Goal: Information Seeking & Learning: Learn about a topic

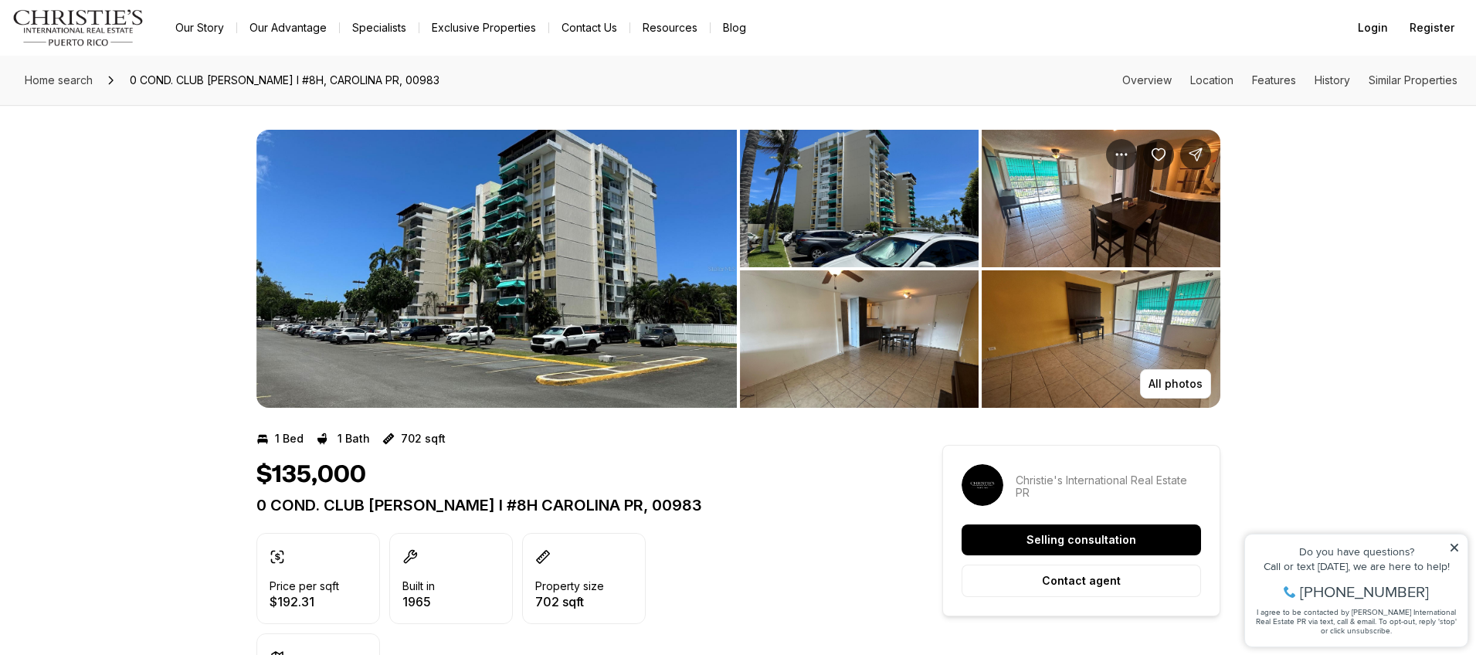
click at [469, 336] on img "View image gallery" at bounding box center [496, 269] width 480 height 278
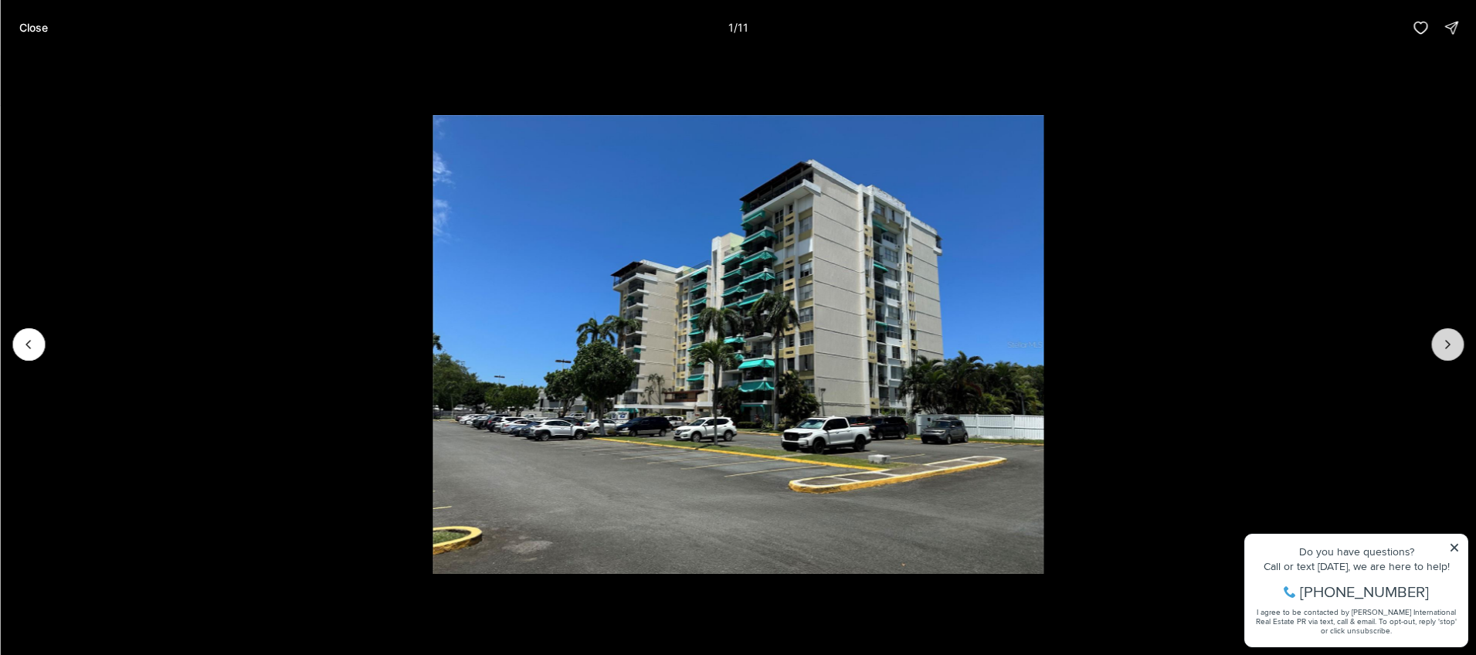
click at [1443, 347] on icon "Next slide" at bounding box center [1447, 344] width 15 height 15
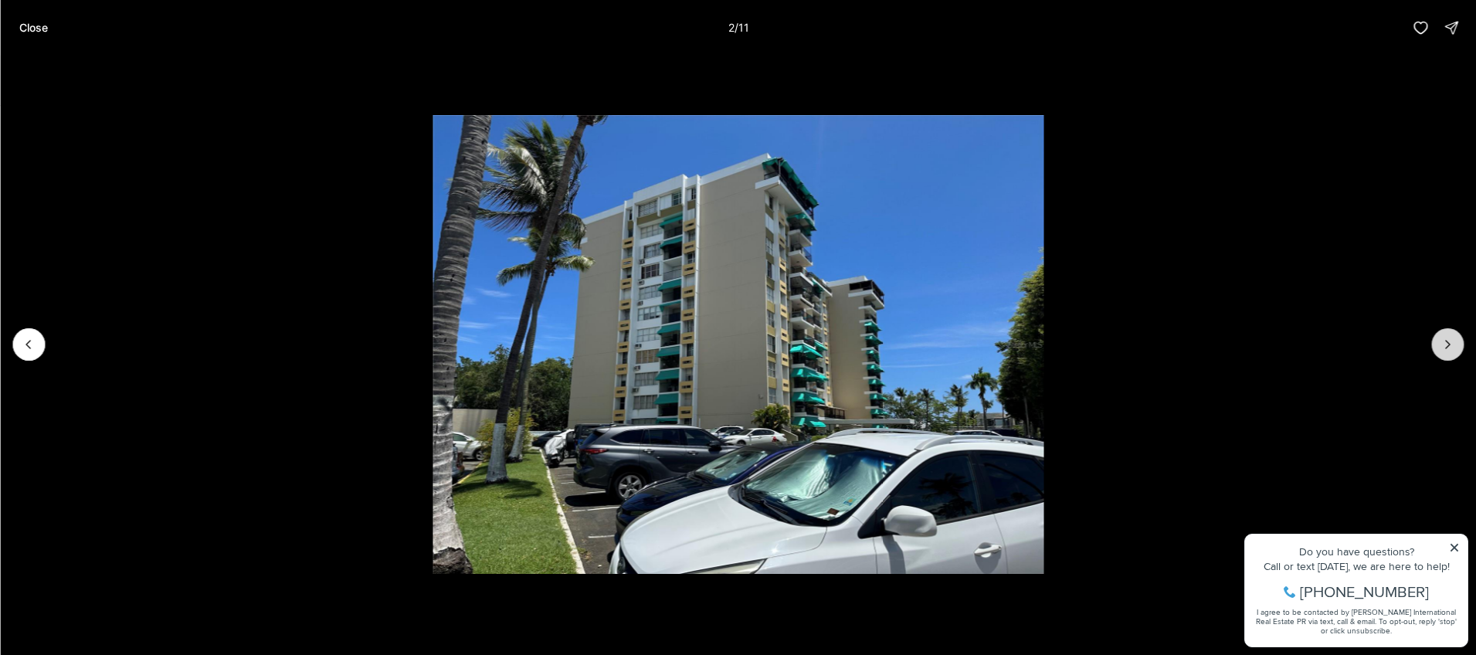
click at [1443, 347] on icon "Next slide" at bounding box center [1447, 344] width 15 height 15
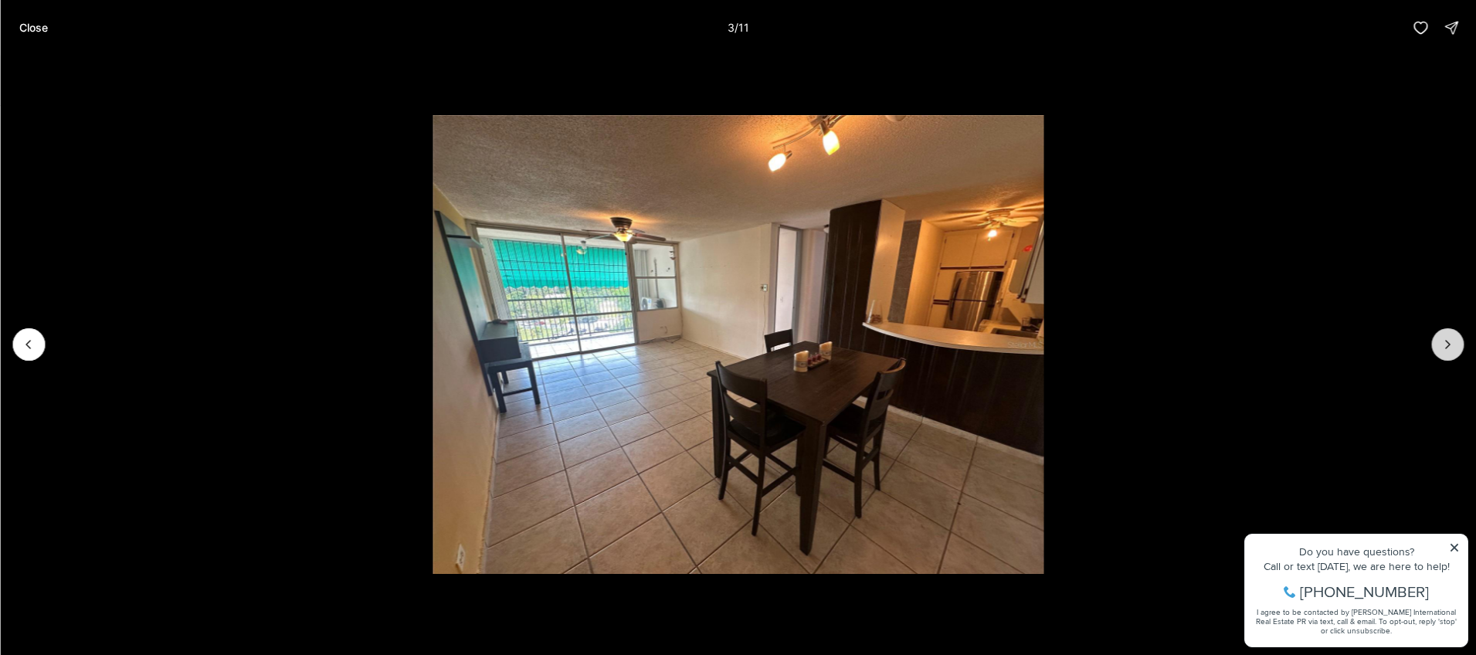
click at [1443, 347] on icon "Next slide" at bounding box center [1447, 344] width 15 height 15
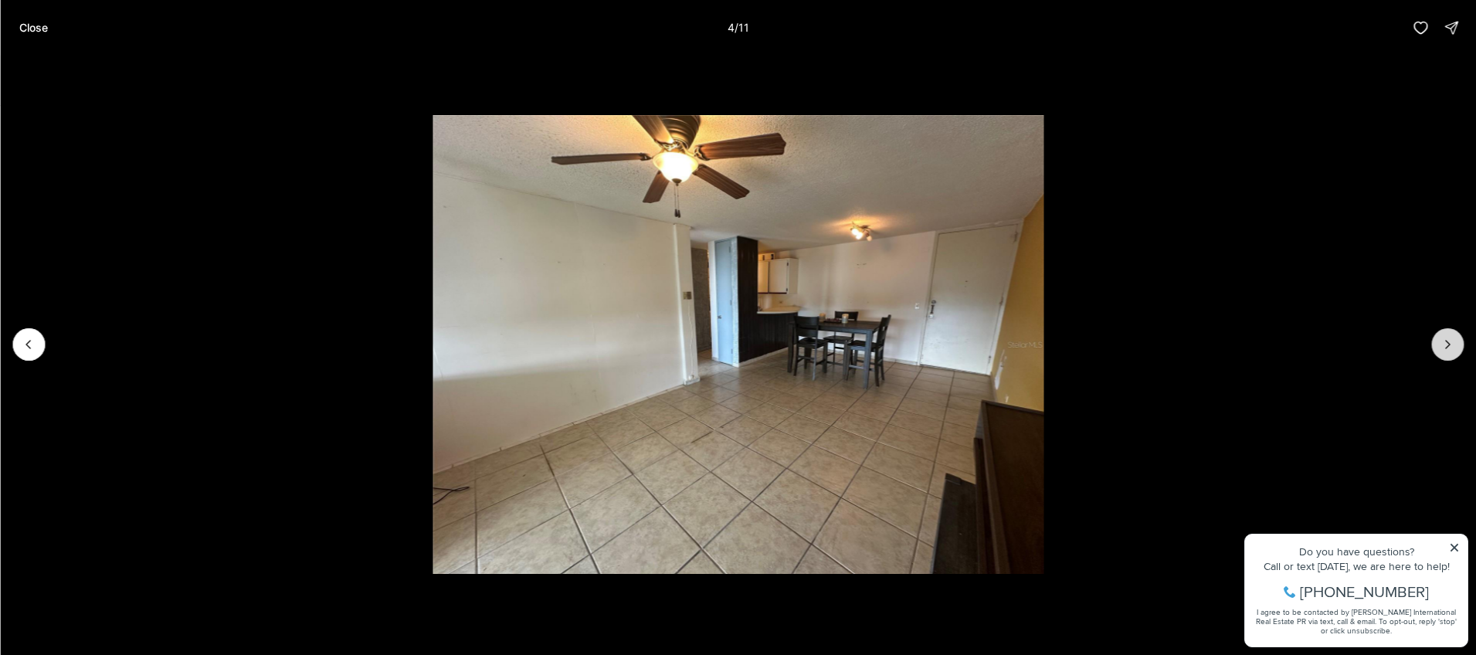
click at [1443, 347] on icon "Next slide" at bounding box center [1447, 344] width 15 height 15
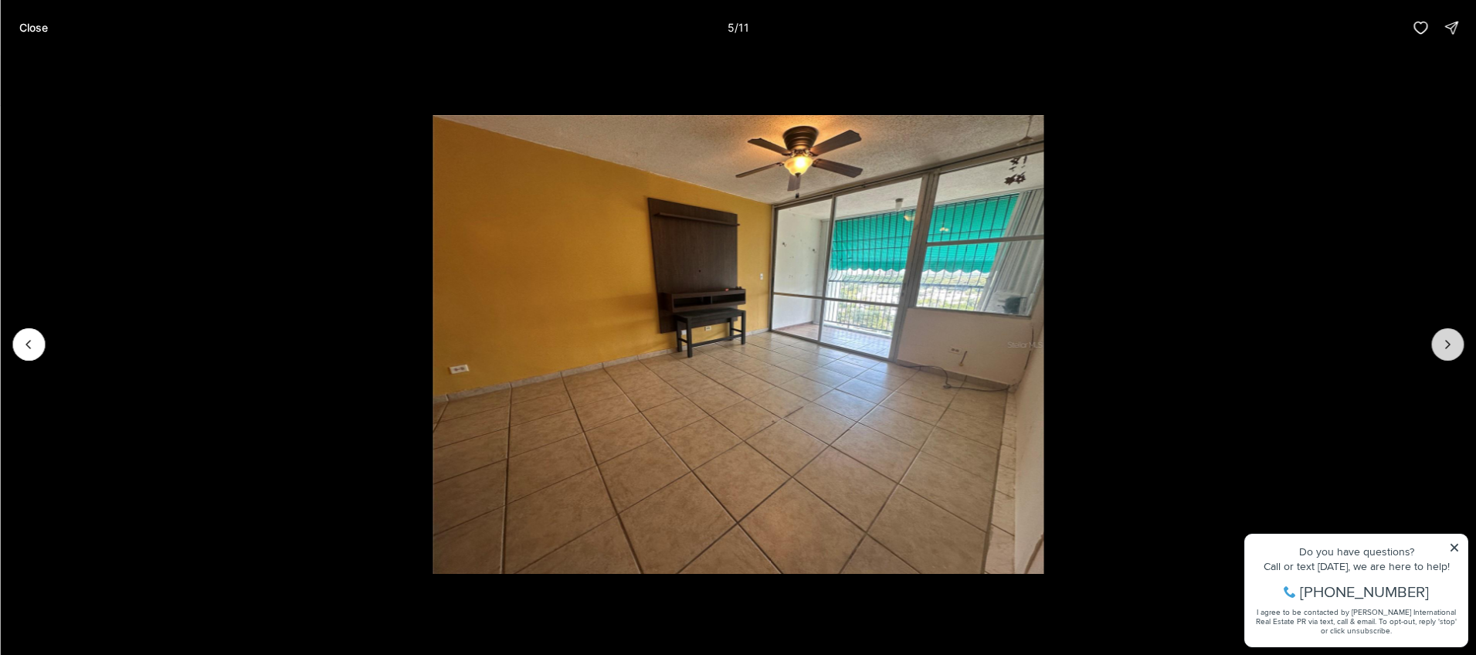
click at [1443, 347] on icon "Next slide" at bounding box center [1447, 344] width 15 height 15
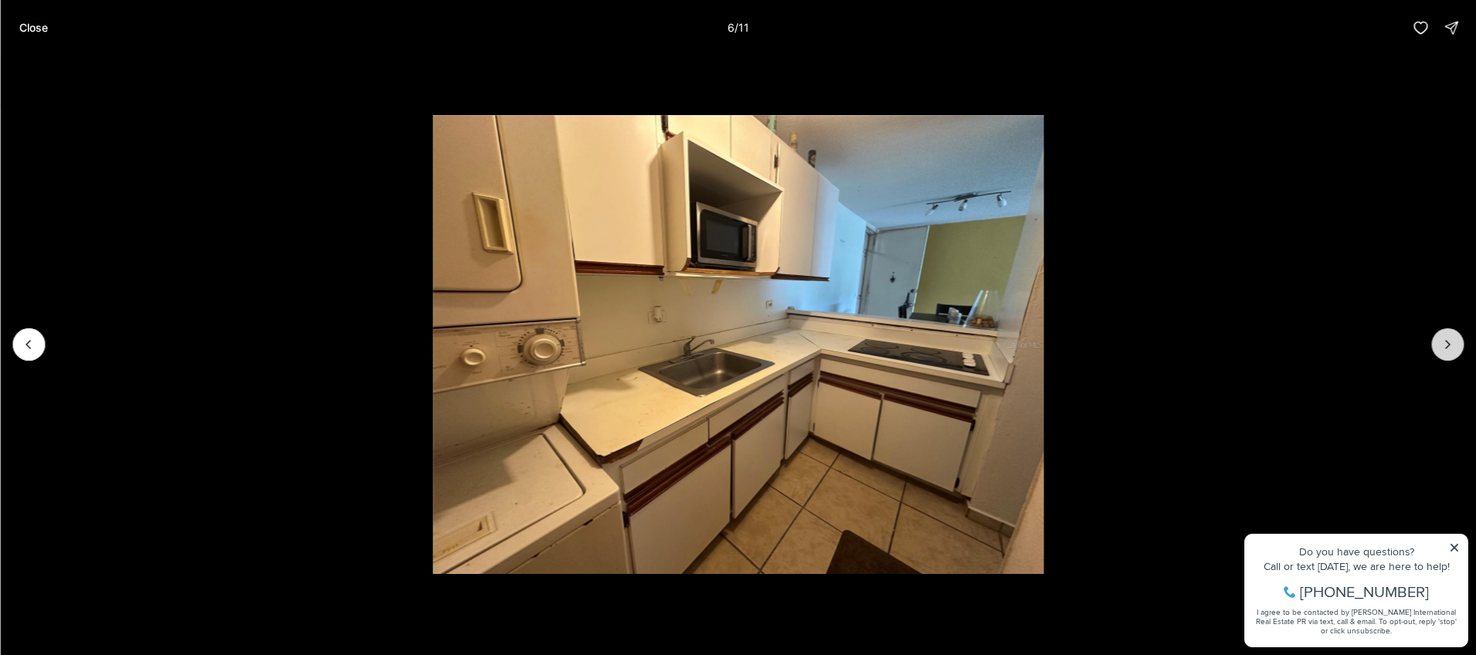
click at [1443, 347] on icon "Next slide" at bounding box center [1447, 344] width 15 height 15
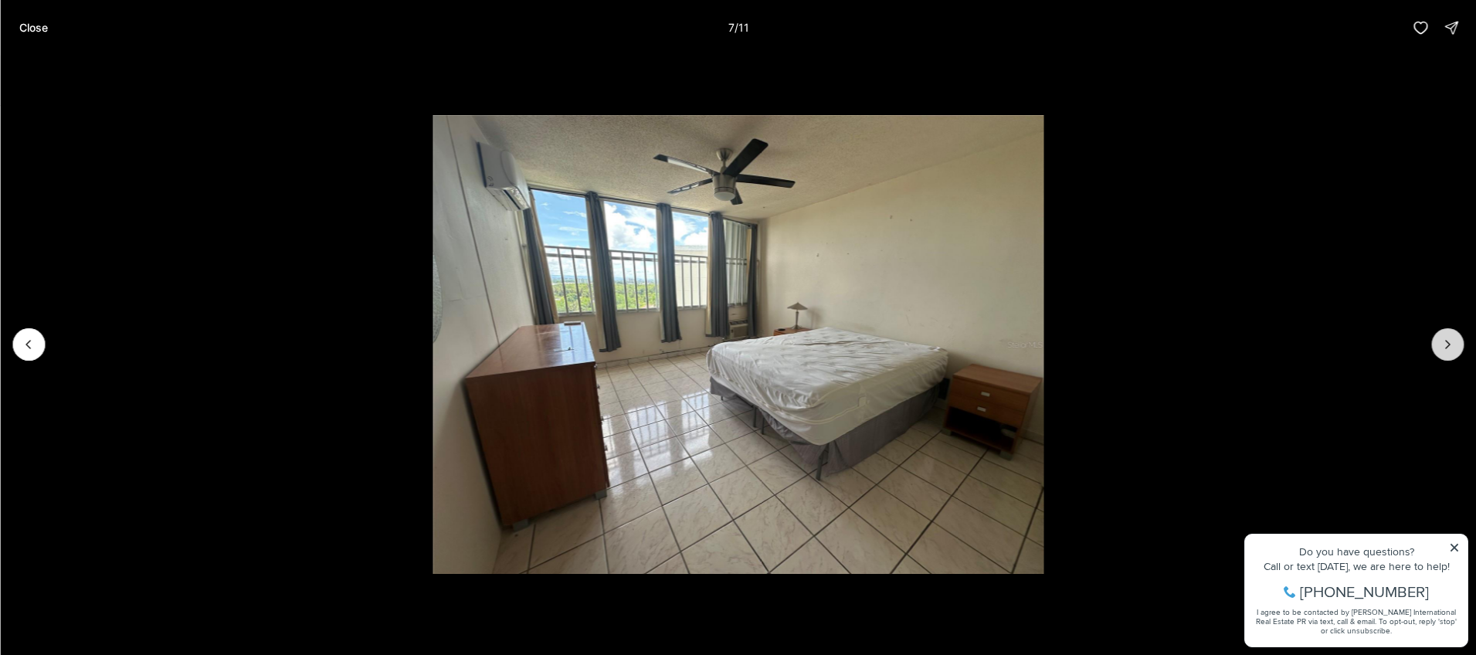
click at [1443, 347] on icon "Next slide" at bounding box center [1447, 344] width 15 height 15
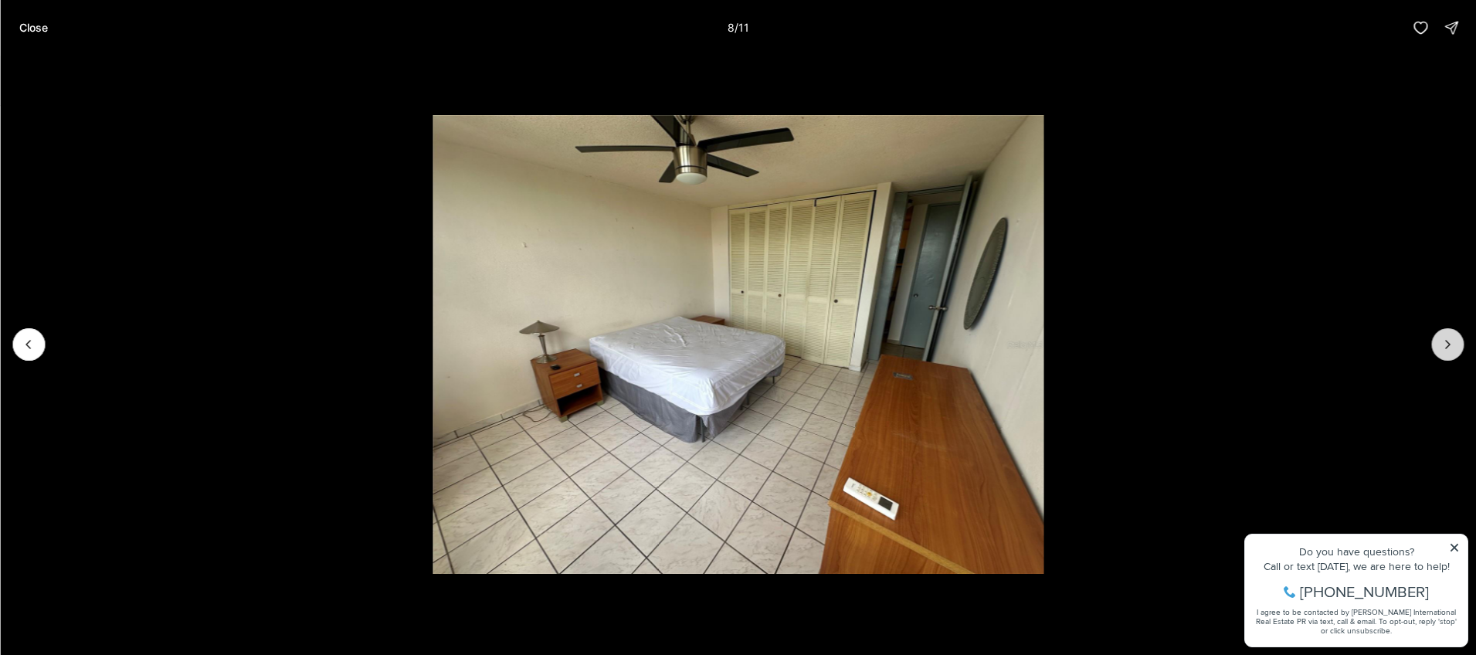
click at [1443, 347] on icon "Next slide" at bounding box center [1447, 344] width 15 height 15
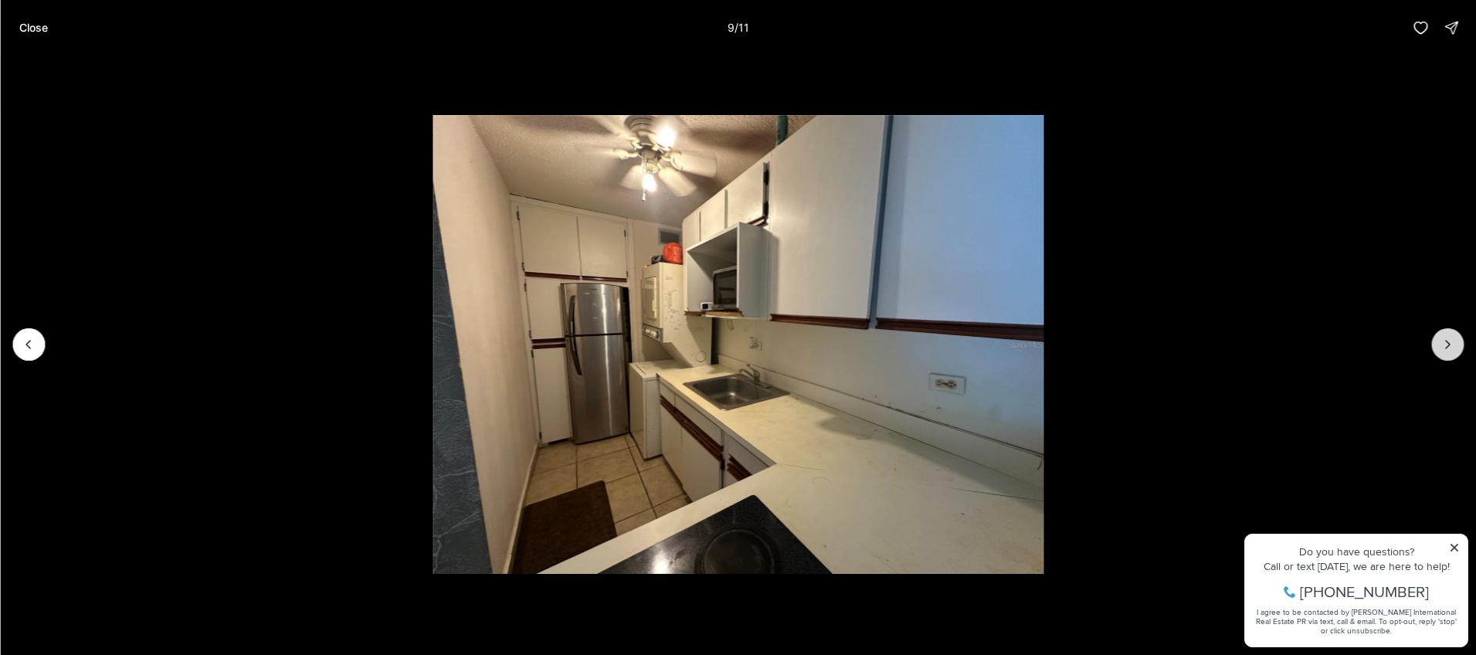
click at [1443, 347] on icon "Next slide" at bounding box center [1447, 344] width 15 height 15
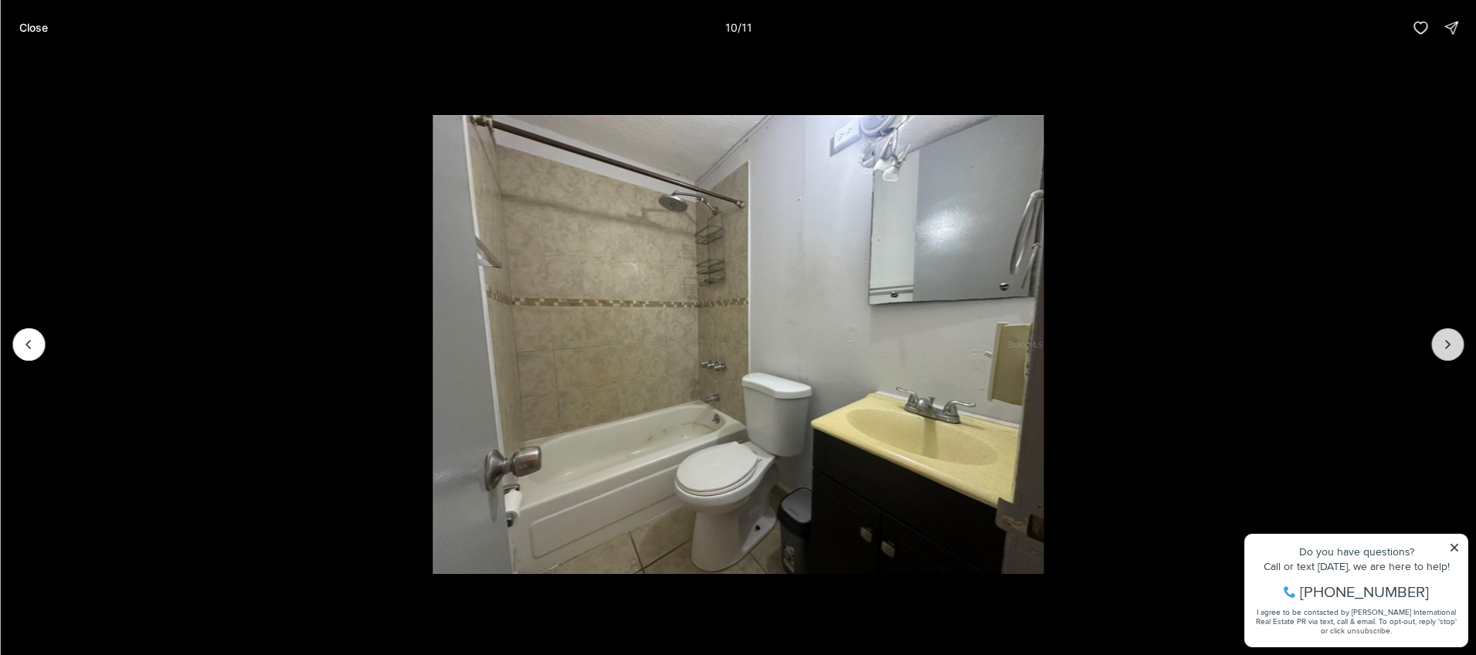
click at [1443, 347] on icon "Next slide" at bounding box center [1447, 344] width 15 height 15
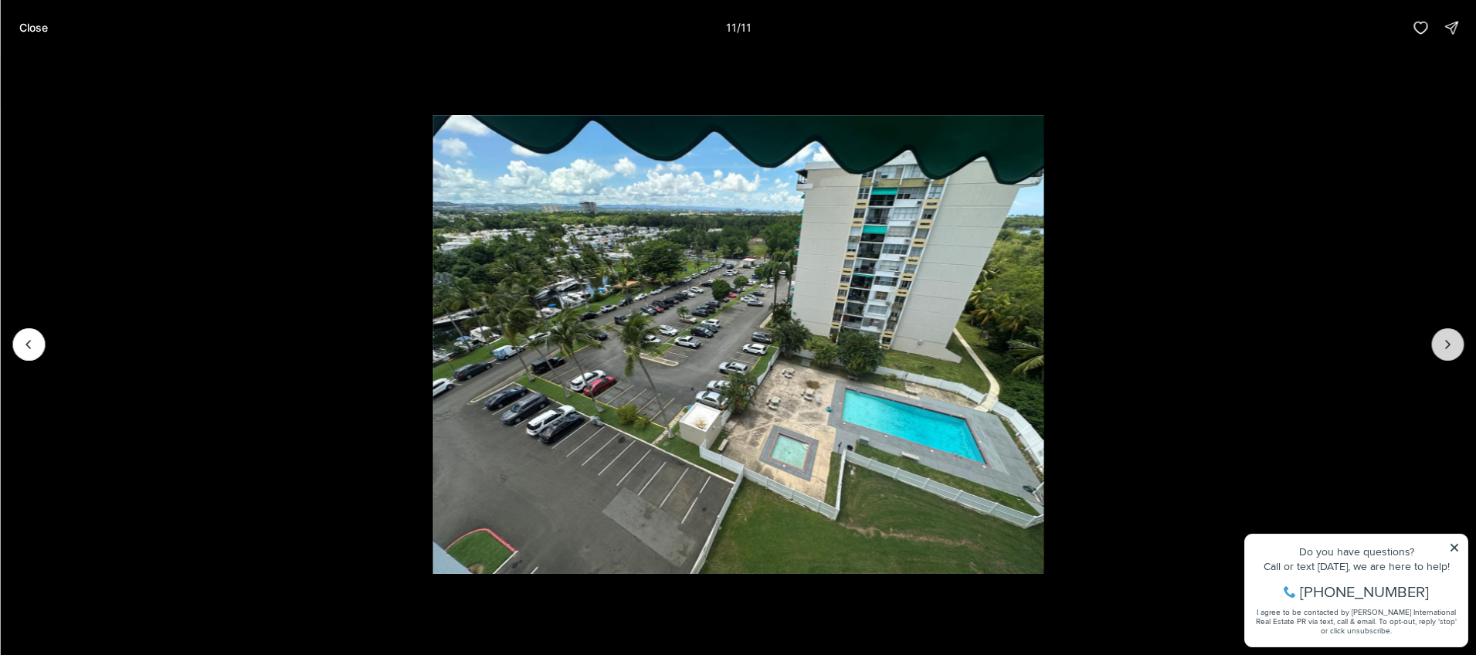
click at [1443, 347] on div at bounding box center [1447, 344] width 32 height 32
